Goal: Task Accomplishment & Management: Manage account settings

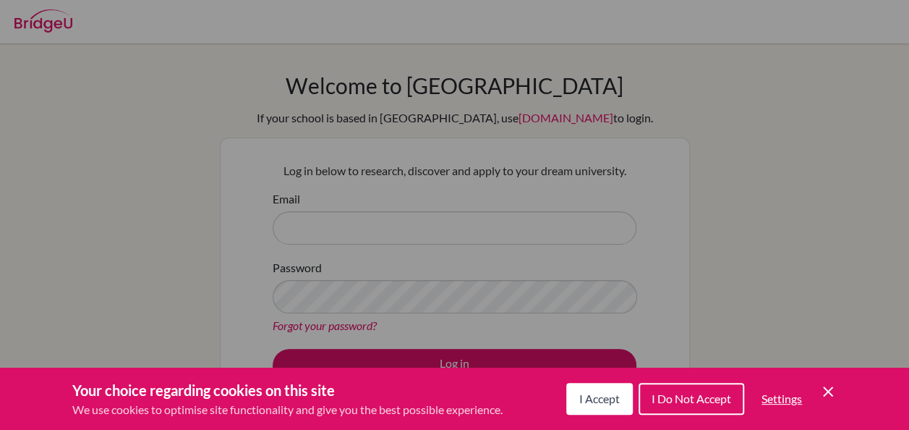
click at [834, 396] on icon "Cookie Control Close Icon" at bounding box center [827, 391] width 17 height 17
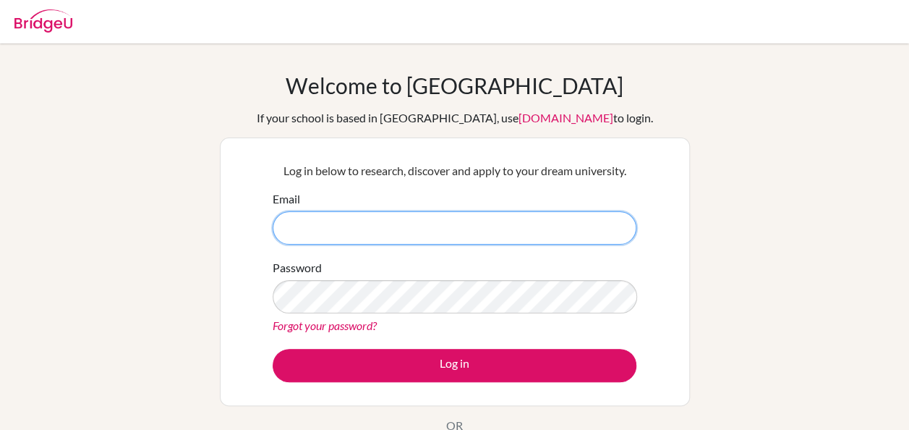
click at [524, 218] on input "Email" at bounding box center [455, 227] width 364 height 33
type input "[EMAIL_ADDRESS][DOMAIN_NAME]"
drag, startPoint x: 412, startPoint y: 224, endPoint x: 281, endPoint y: 224, distance: 131.6
click at [281, 224] on input "[EMAIL_ADDRESS][DOMAIN_NAME]" at bounding box center [455, 227] width 364 height 33
click at [273, 349] on button "Log in" at bounding box center [455, 365] width 364 height 33
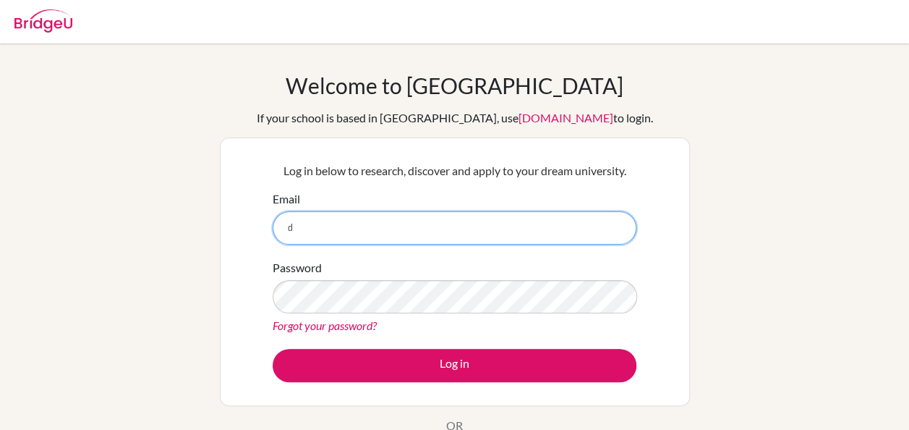
type input "[EMAIL_ADDRESS][DOMAIN_NAME]"
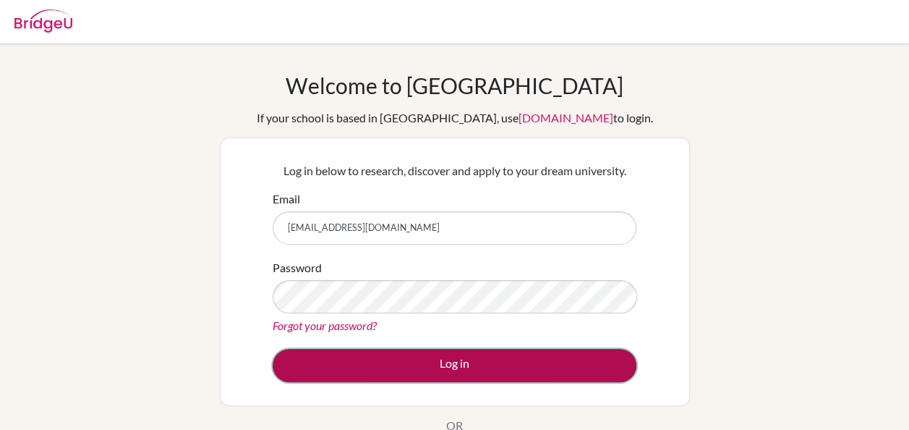
click at [470, 370] on button "Log in" at bounding box center [455, 365] width 364 height 33
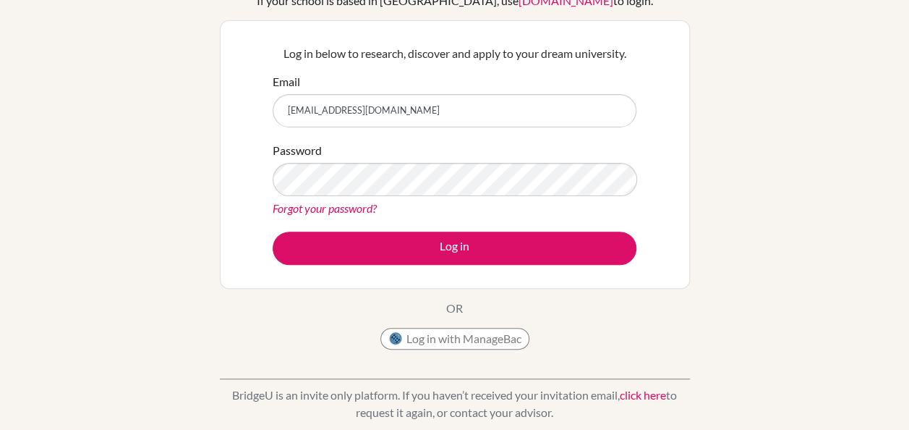
scroll to position [118, 0]
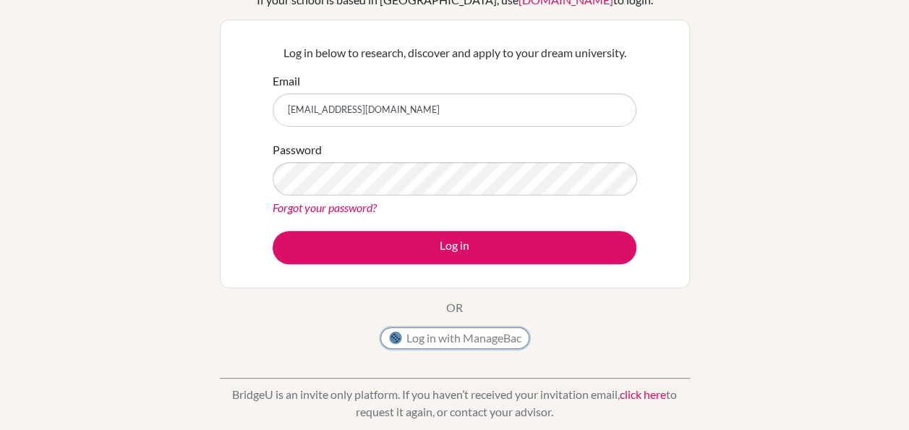
click at [435, 333] on button "Log in with ManageBac" at bounding box center [454, 338] width 149 height 22
